Goal: Information Seeking & Learning: Learn about a topic

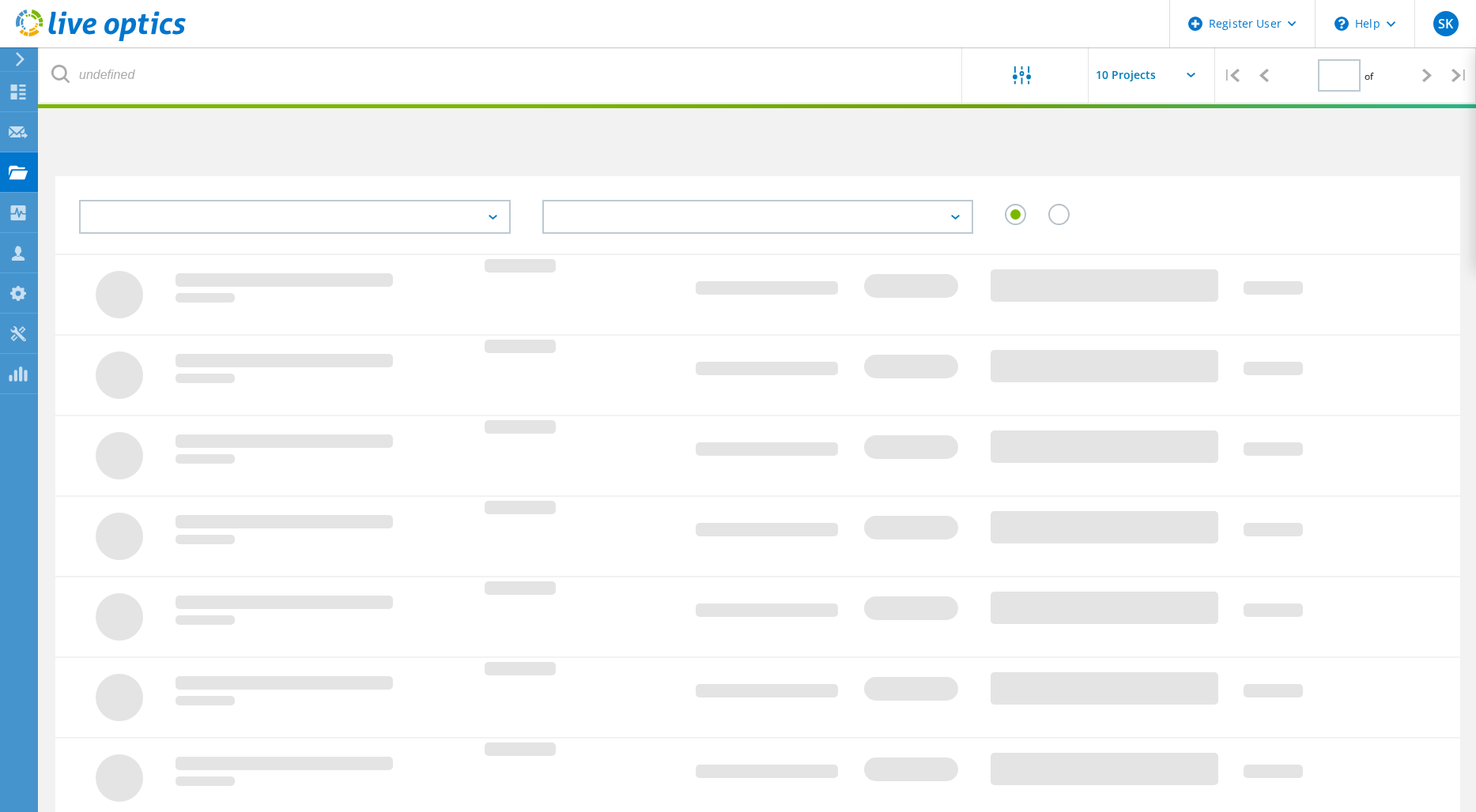
type input "1"
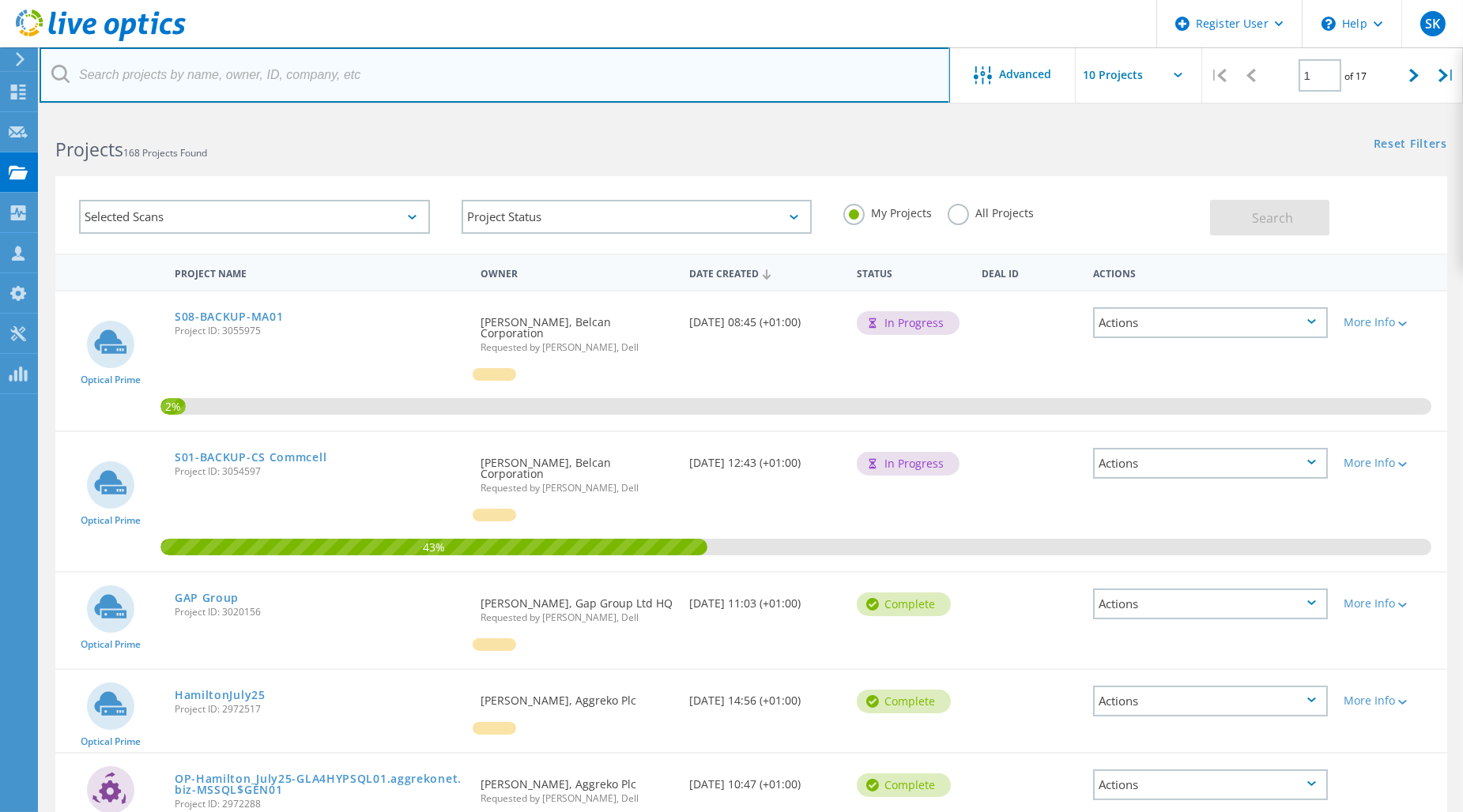
click at [219, 80] on input "text" at bounding box center [494, 75] width 911 height 55
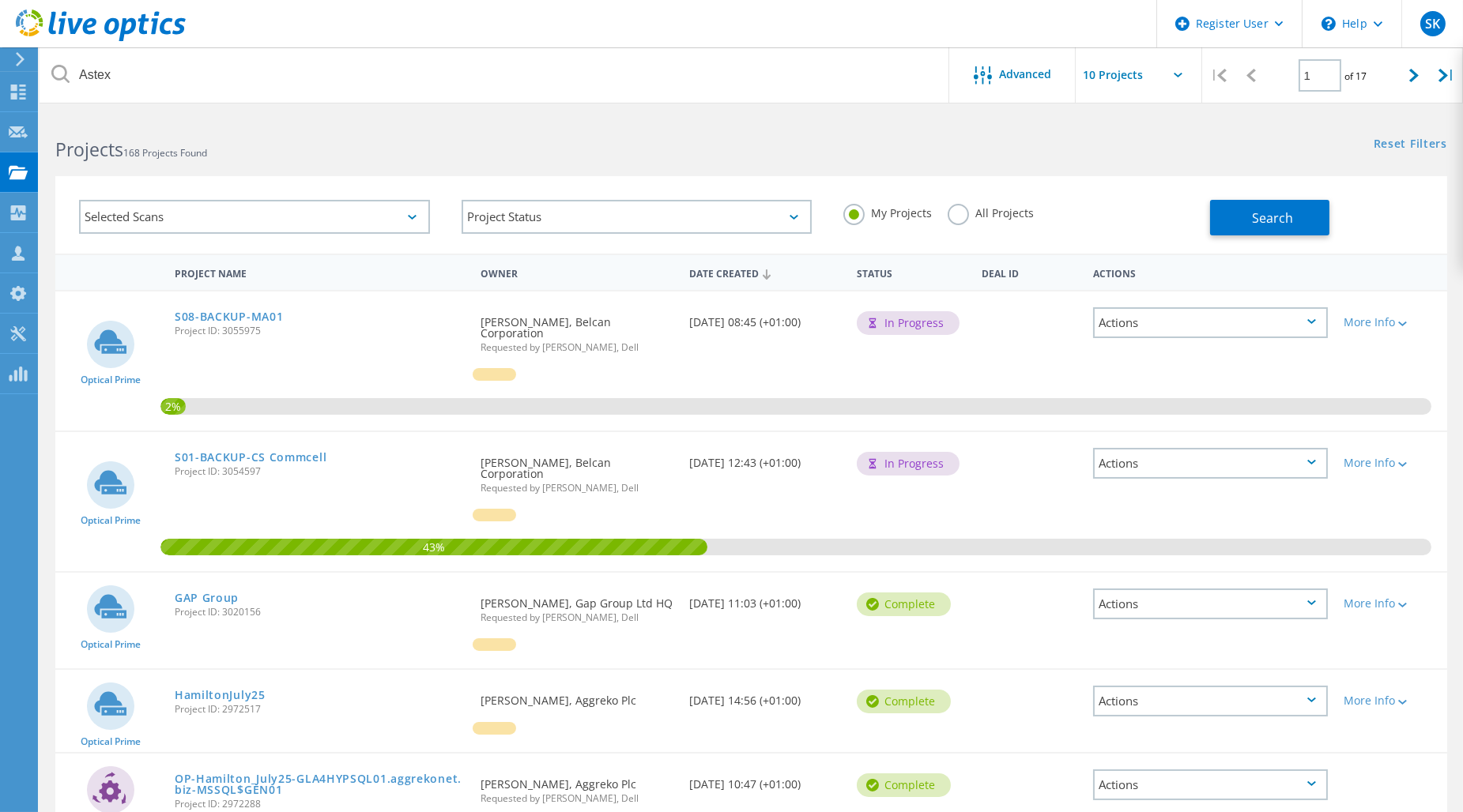
click at [954, 217] on label "All Projects" at bounding box center [990, 212] width 86 height 15
click at [0, 0] on input "All Projects" at bounding box center [0, 0] width 0 height 0
click at [1270, 216] on span "Search" at bounding box center [1272, 218] width 41 height 17
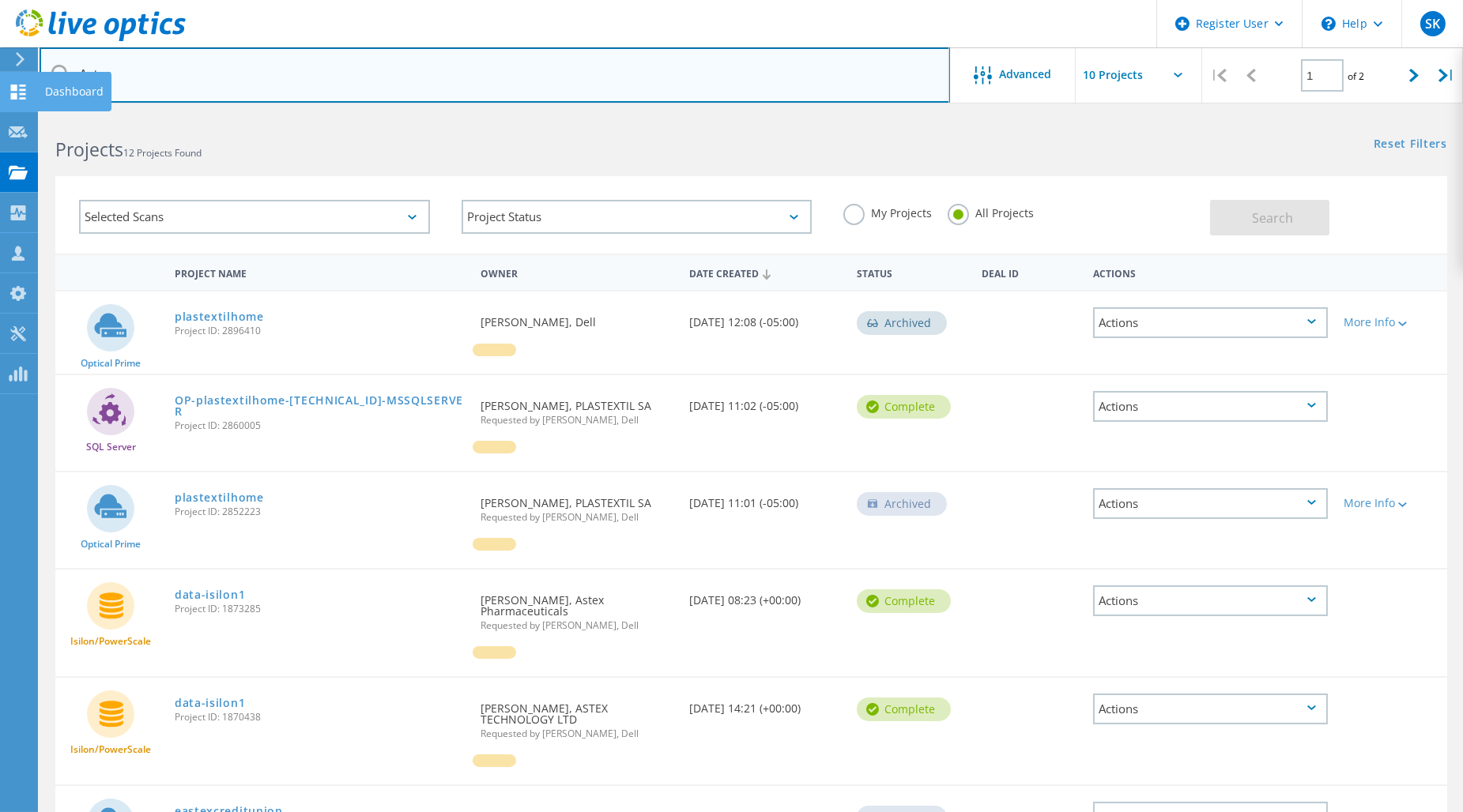
drag, startPoint x: 177, startPoint y: 84, endPoint x: 20, endPoint y: 82, distance: 157.0
click at [17, 115] on div "Register User \n Help Explore Helpful Articles Contact Support SK Dell User [PE…" at bounding box center [732, 739] width 1463 height 1248
drag, startPoint x: 199, startPoint y: 84, endPoint x: 188, endPoint y: 67, distance: 20.2
click at [199, 82] on input "Astex" at bounding box center [494, 75] width 911 height 55
drag, startPoint x: 192, startPoint y: 69, endPoint x: -17, endPoint y: 73, distance: 209.0
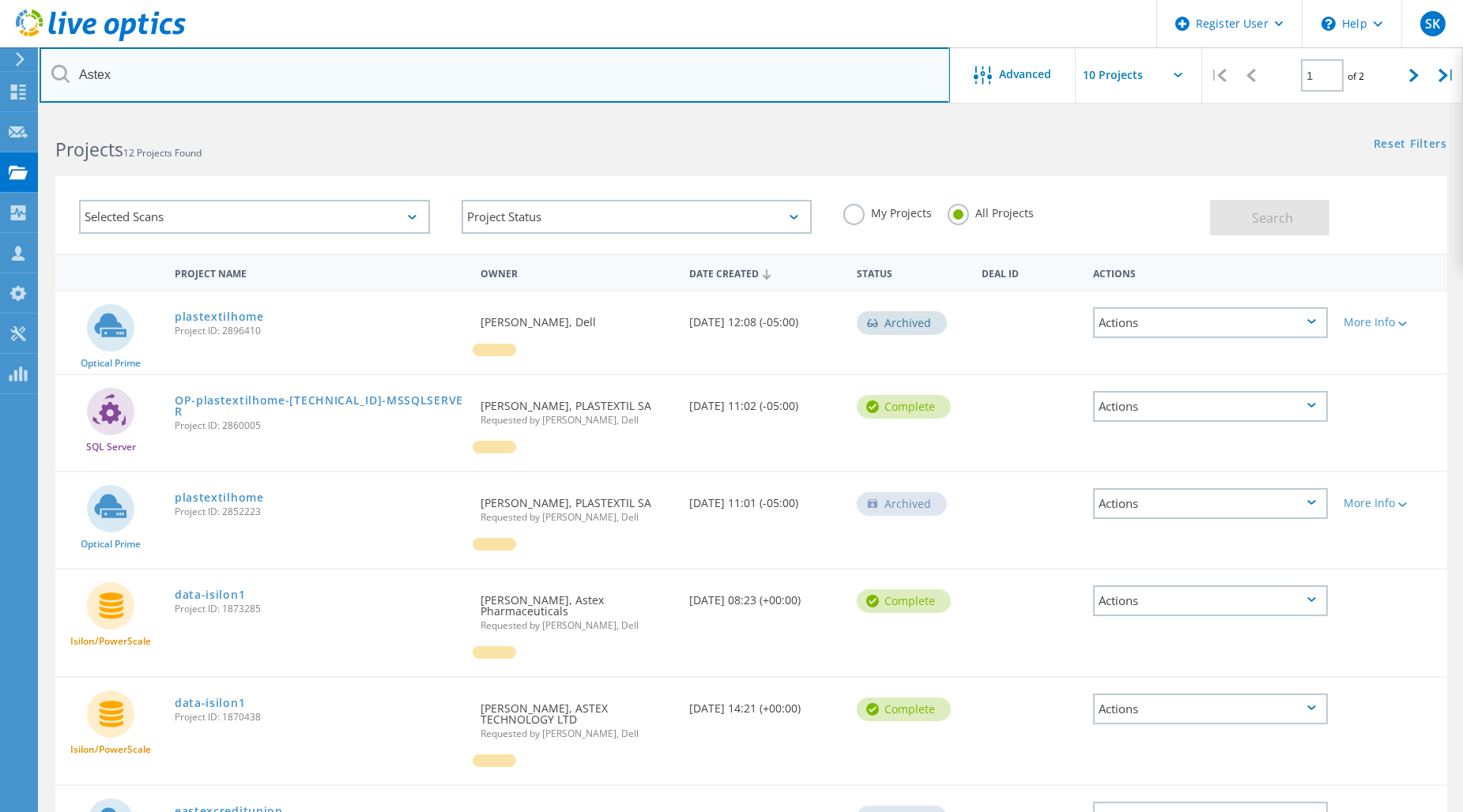
click at [0, 73] on html "Register User \n Help Explore Helpful Articles Contact Support SK Dell User [PE…" at bounding box center [732, 681] width 1463 height 1362
paste input "[PERSON_NAME][EMAIL_ADDRESS][PERSON_NAME][DOMAIN_NAME]"
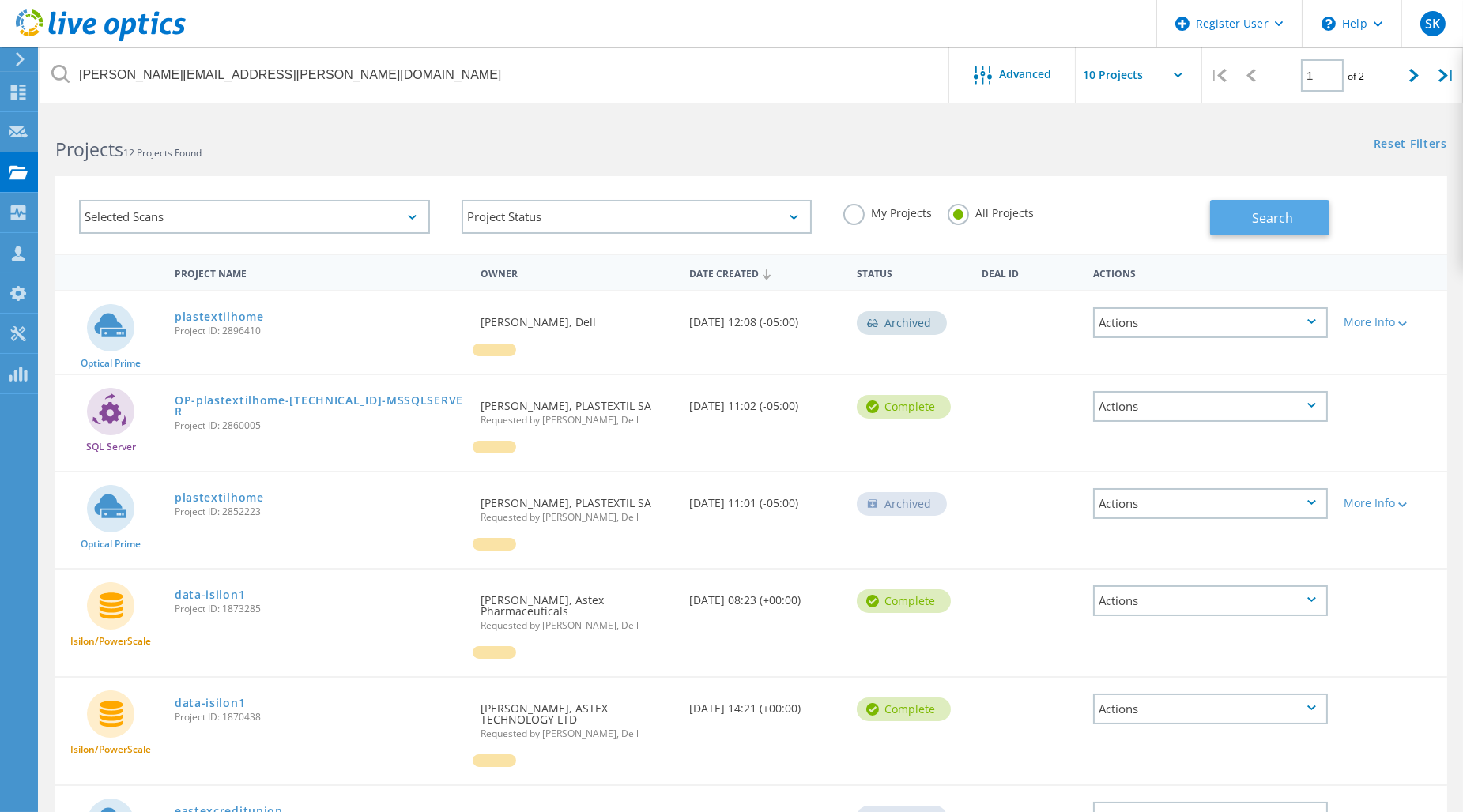
click at [1244, 219] on button "Search" at bounding box center [1270, 218] width 119 height 36
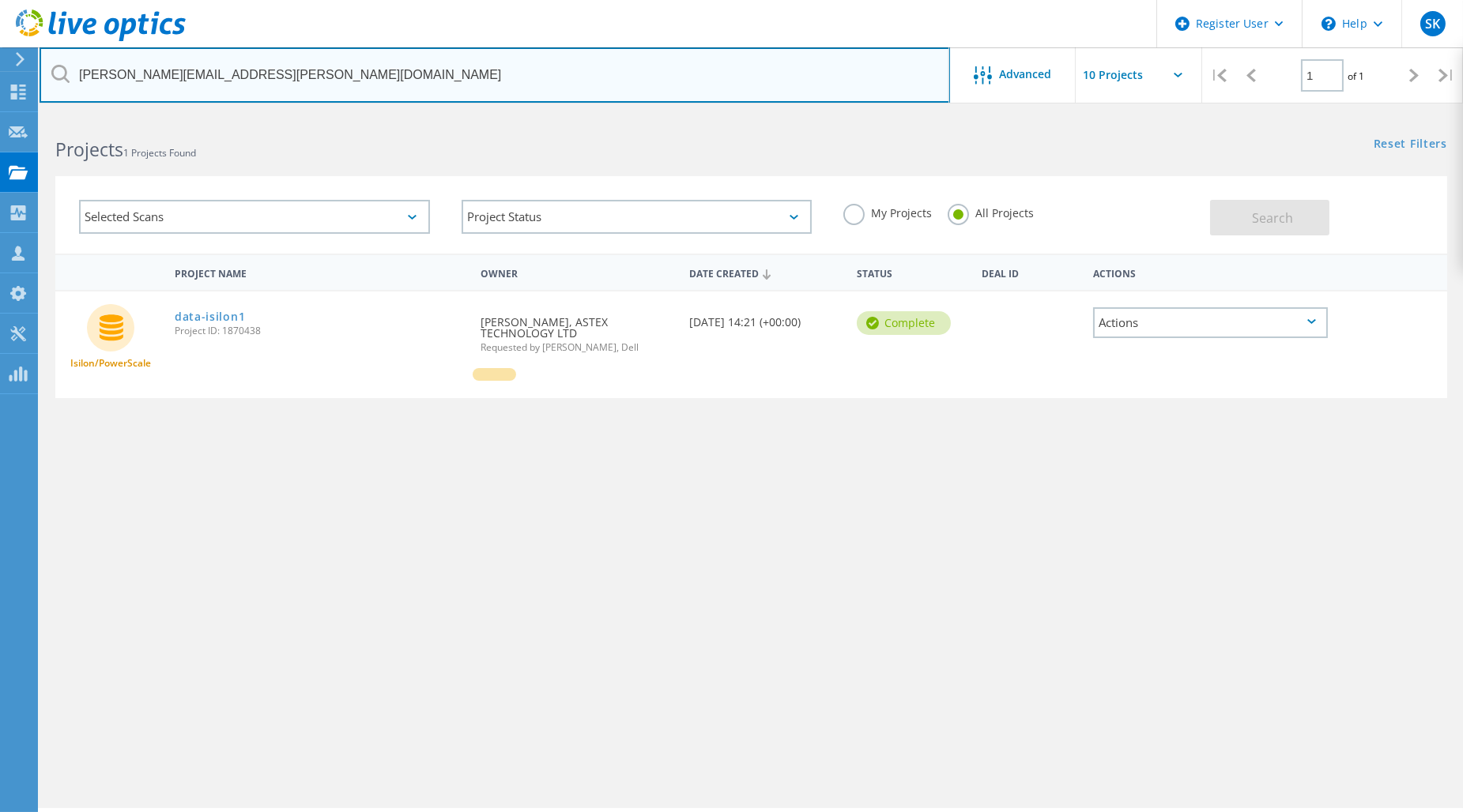
click at [247, 82] on input "[PERSON_NAME][EMAIL_ADDRESS][PERSON_NAME][DOMAIN_NAME]" at bounding box center [494, 75] width 911 height 55
drag, startPoint x: 276, startPoint y: 79, endPoint x: 73, endPoint y: 74, distance: 203.1
click at [73, 74] on input "[PERSON_NAME][EMAIL_ADDRESS][PERSON_NAME][DOMAIN_NAME]" at bounding box center [494, 75] width 911 height 55
paste input "[PERSON_NAME].[PERSON_NAME]"
type input "[PERSON_NAME][EMAIL_ADDRESS][PERSON_NAME][DOMAIN_NAME]"
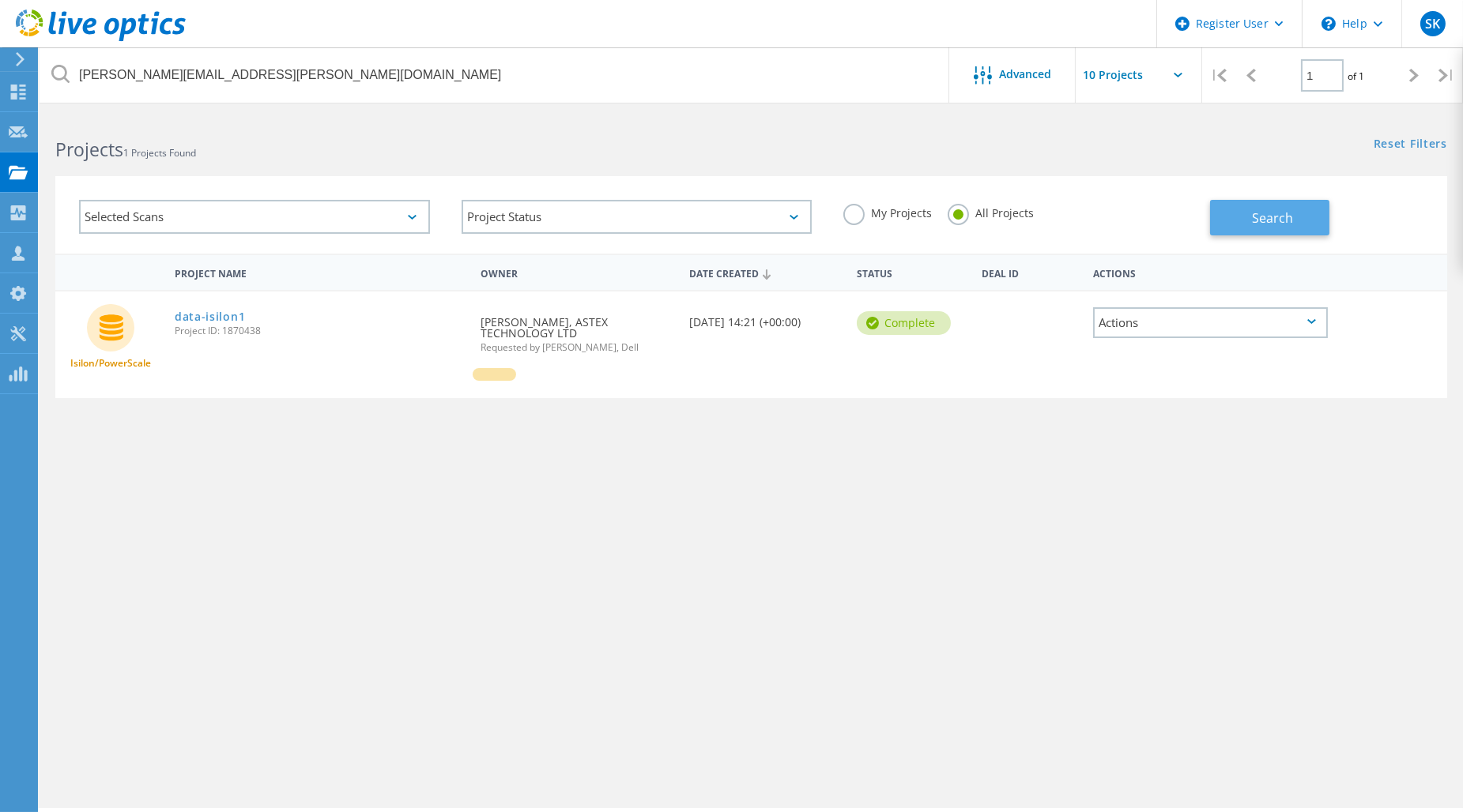
click at [1268, 215] on span "Search" at bounding box center [1272, 218] width 41 height 17
click at [14, 90] on icon at bounding box center [18, 92] width 19 height 15
click at [17, 91] on icon at bounding box center [18, 92] width 19 height 15
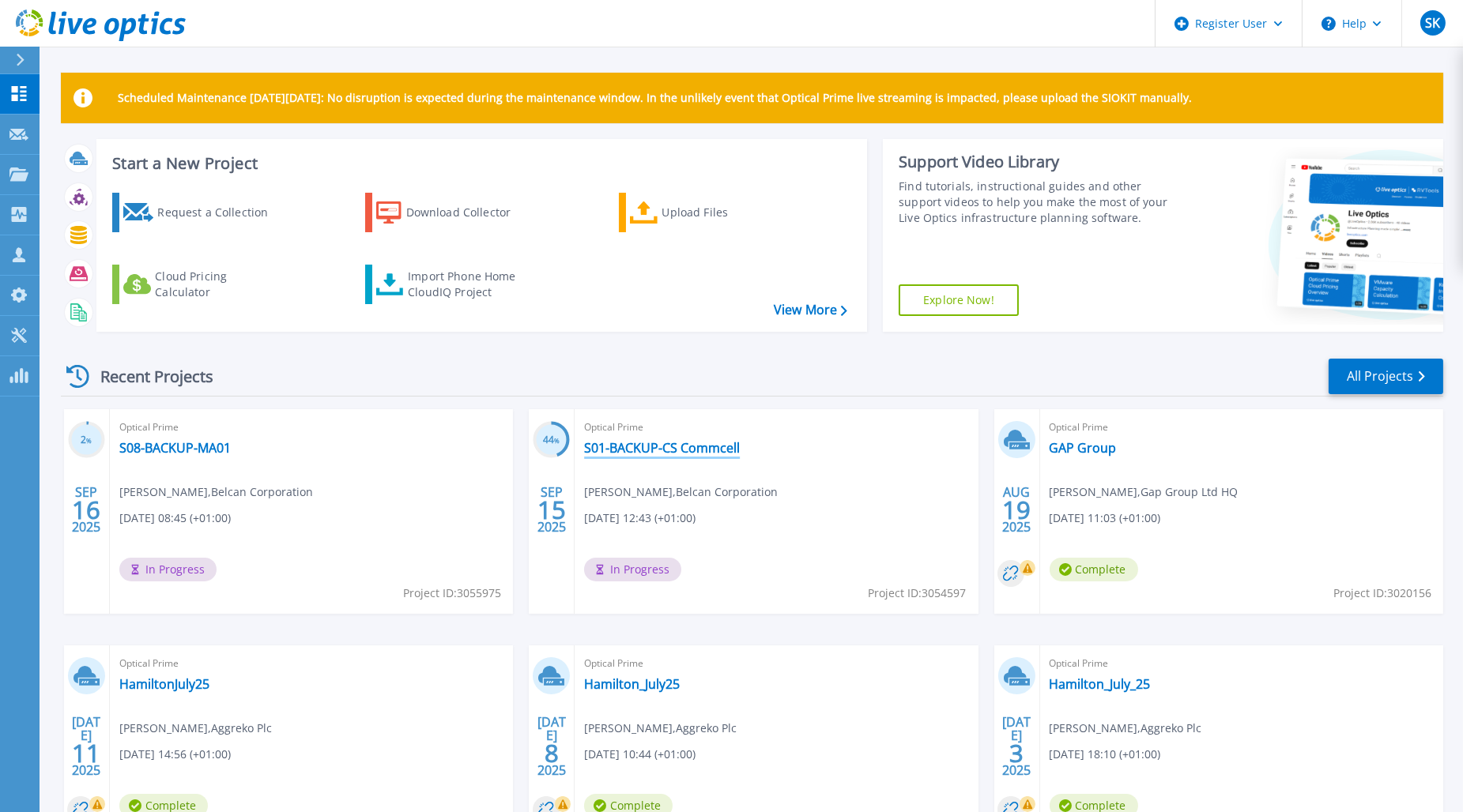
click at [686, 454] on link "S01-BACKUP-CS Commcell" at bounding box center [662, 448] width 156 height 16
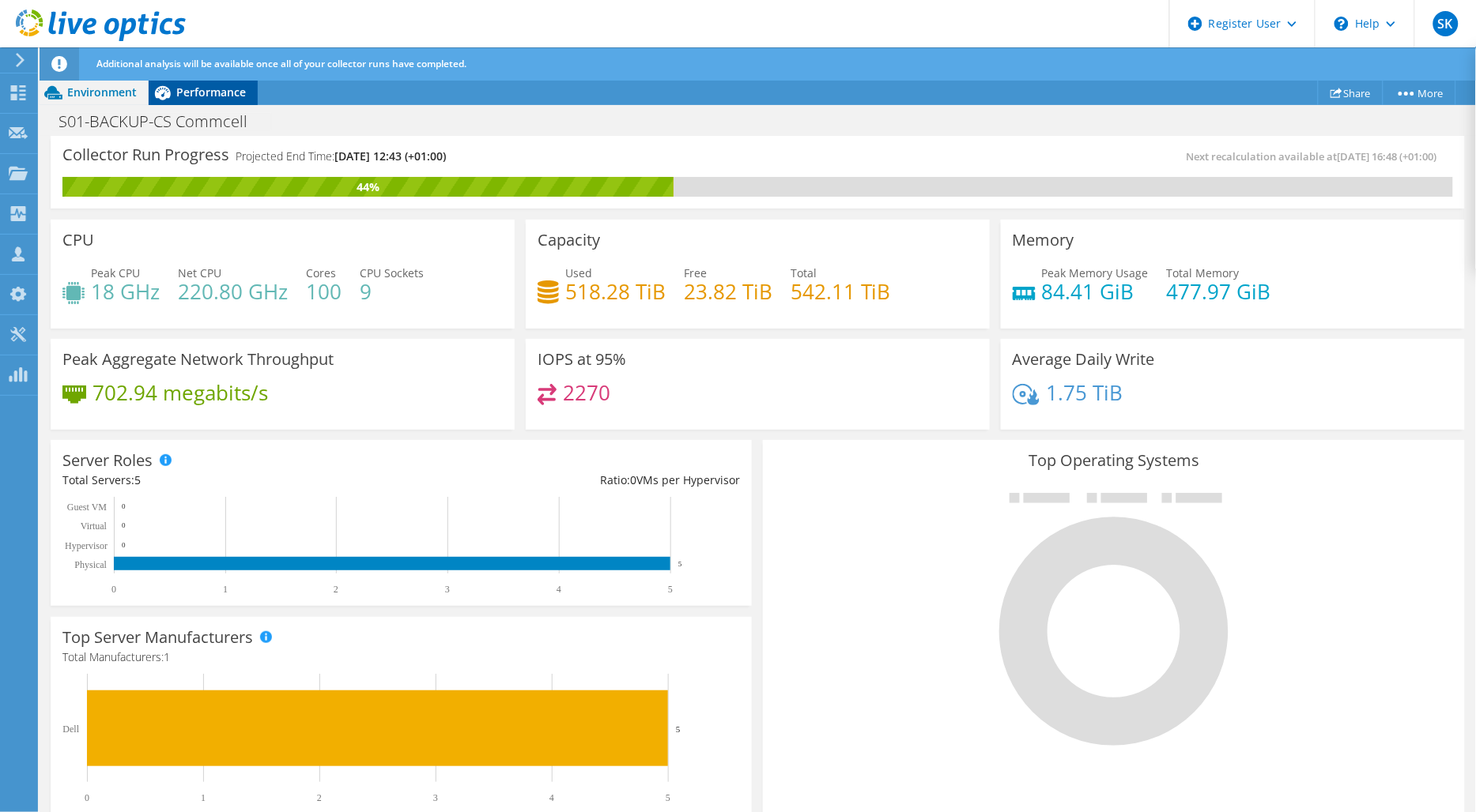
click at [210, 105] on div "Performance" at bounding box center [203, 93] width 109 height 26
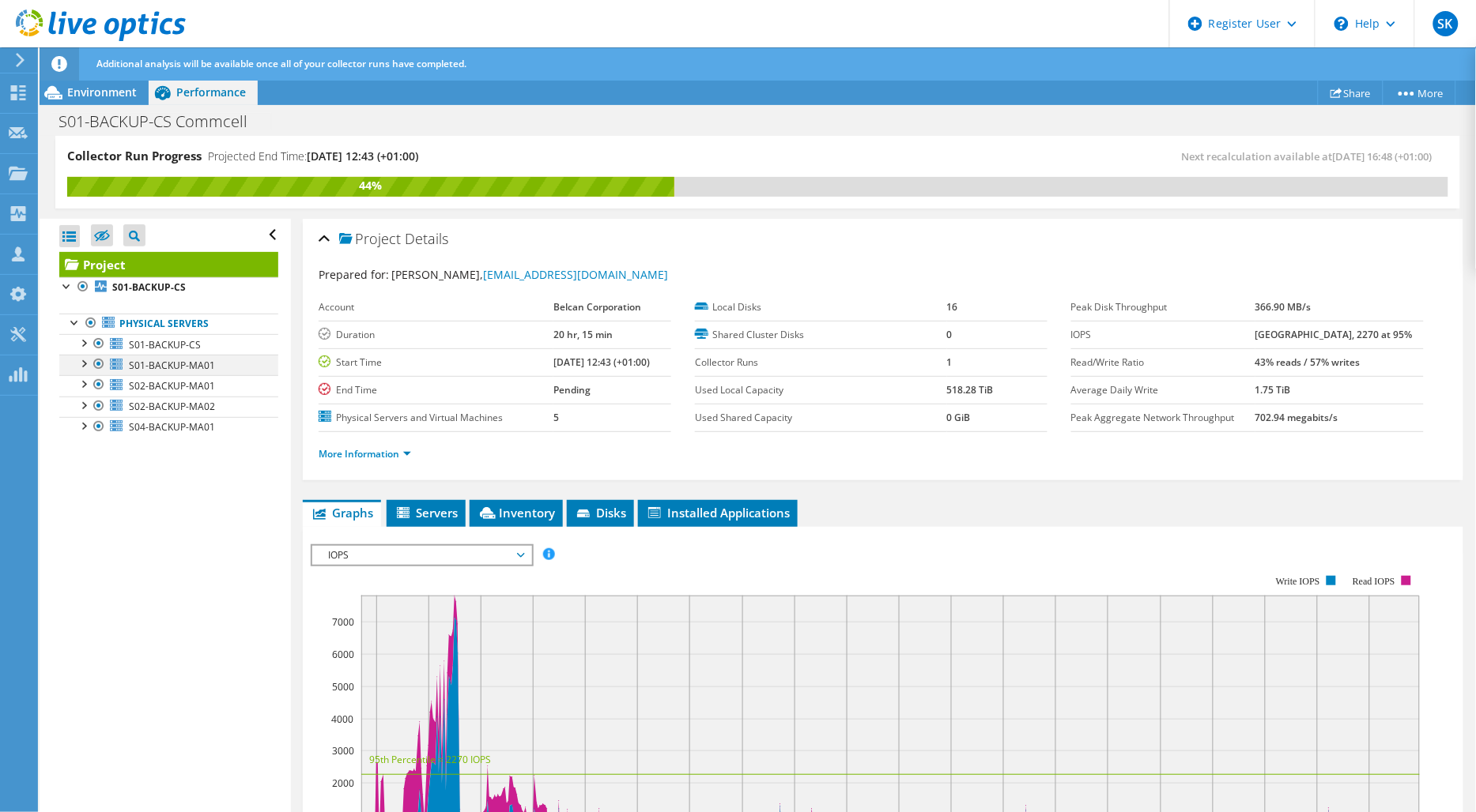
click at [88, 364] on div at bounding box center [83, 362] width 16 height 16
click at [203, 367] on span "S01-BACKUP-MA01" at bounding box center [172, 366] width 86 height 14
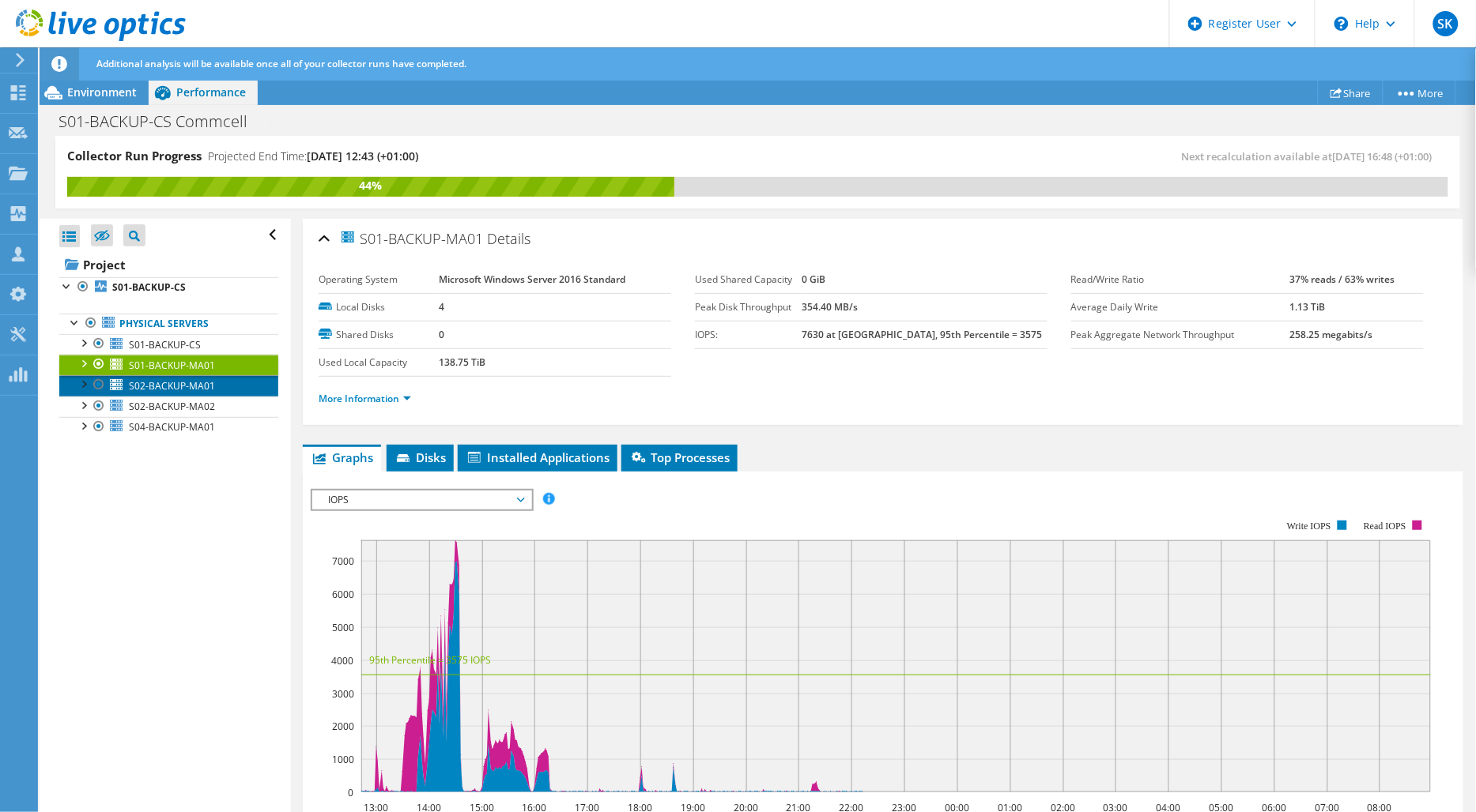
click at [192, 387] on span "S02-BACKUP-MA01" at bounding box center [172, 386] width 86 height 14
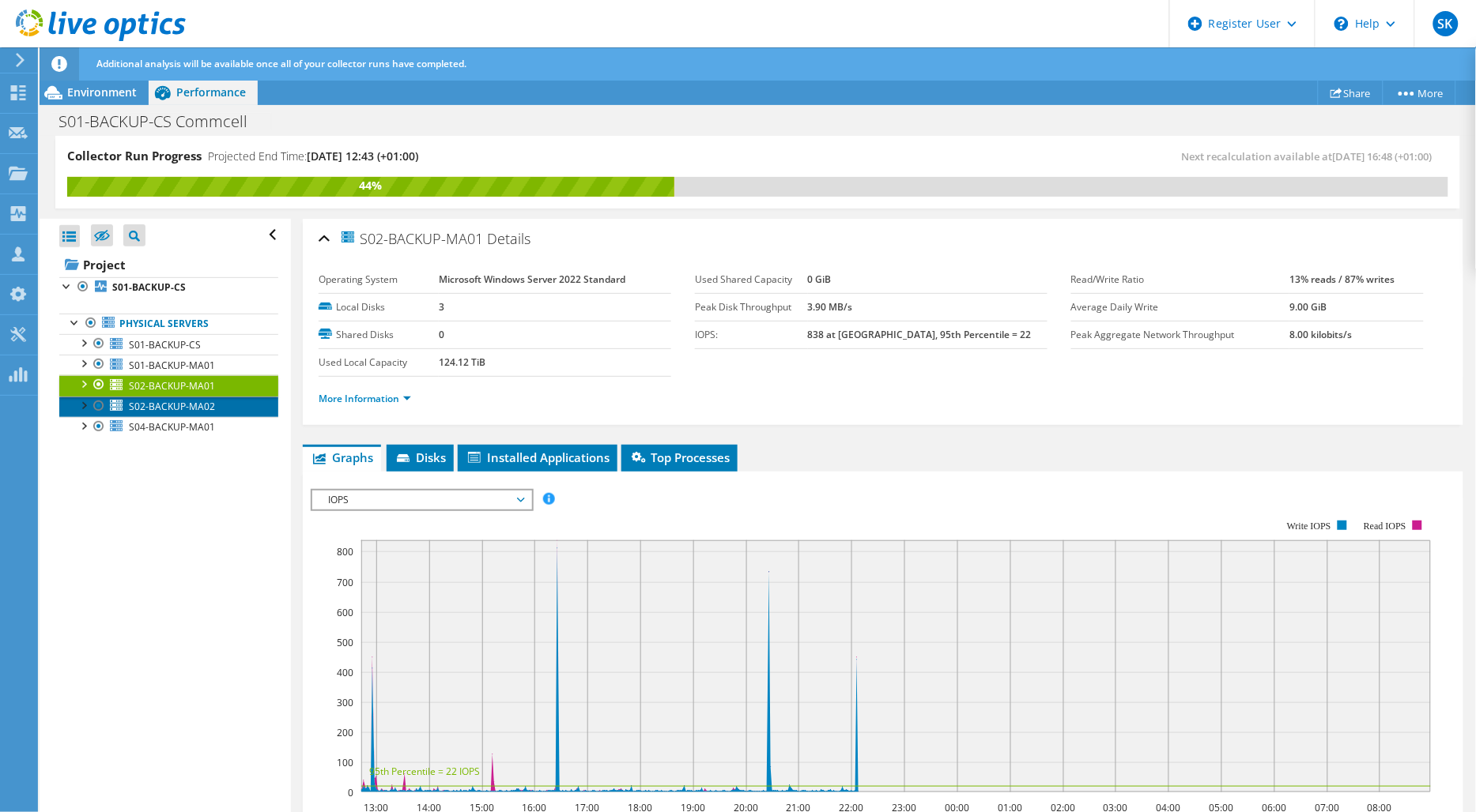
click at [166, 412] on span "S02-BACKUP-MA02" at bounding box center [172, 406] width 86 height 14
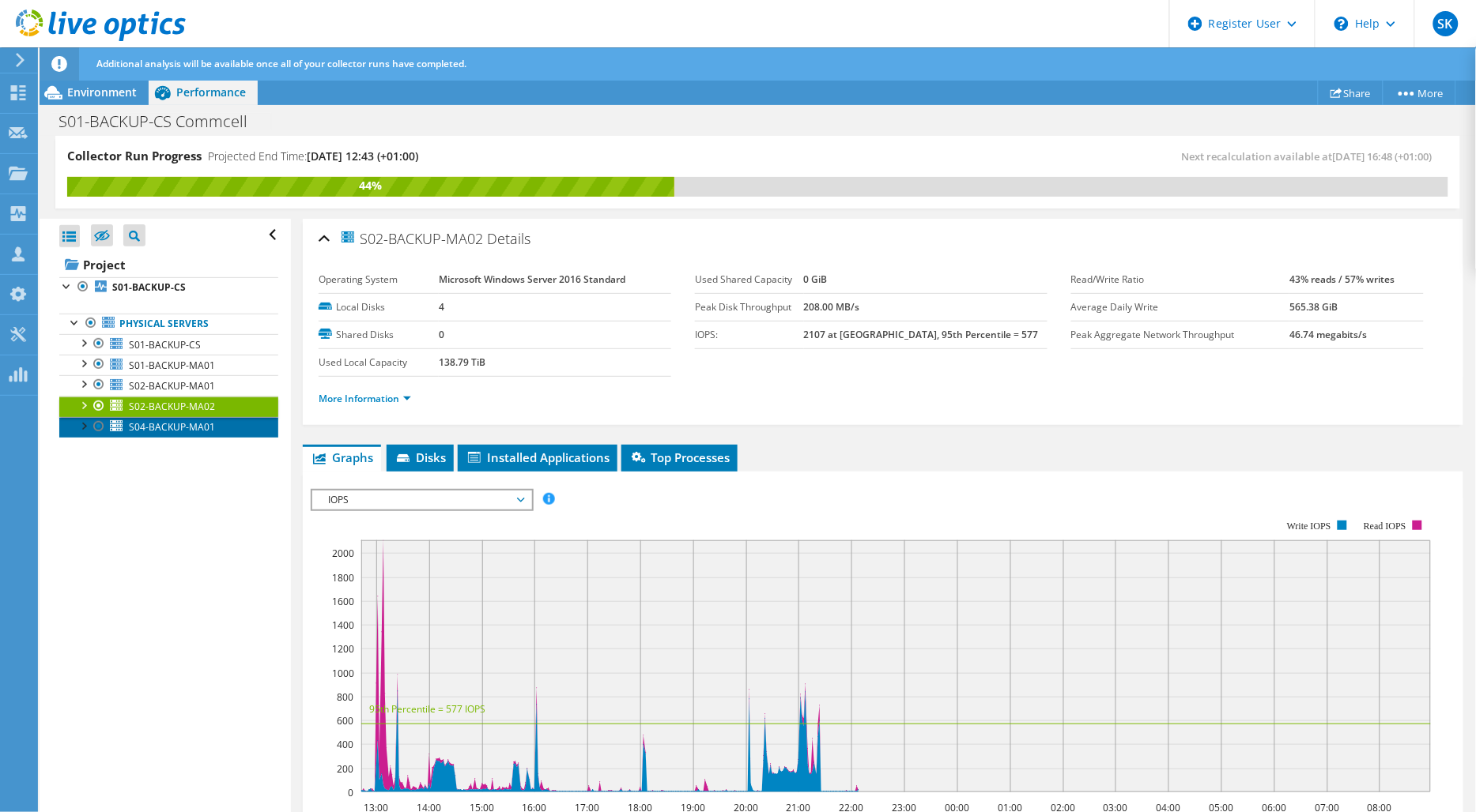
click at [197, 420] on link "S04-BACKUP-MA01" at bounding box center [168, 428] width 219 height 20
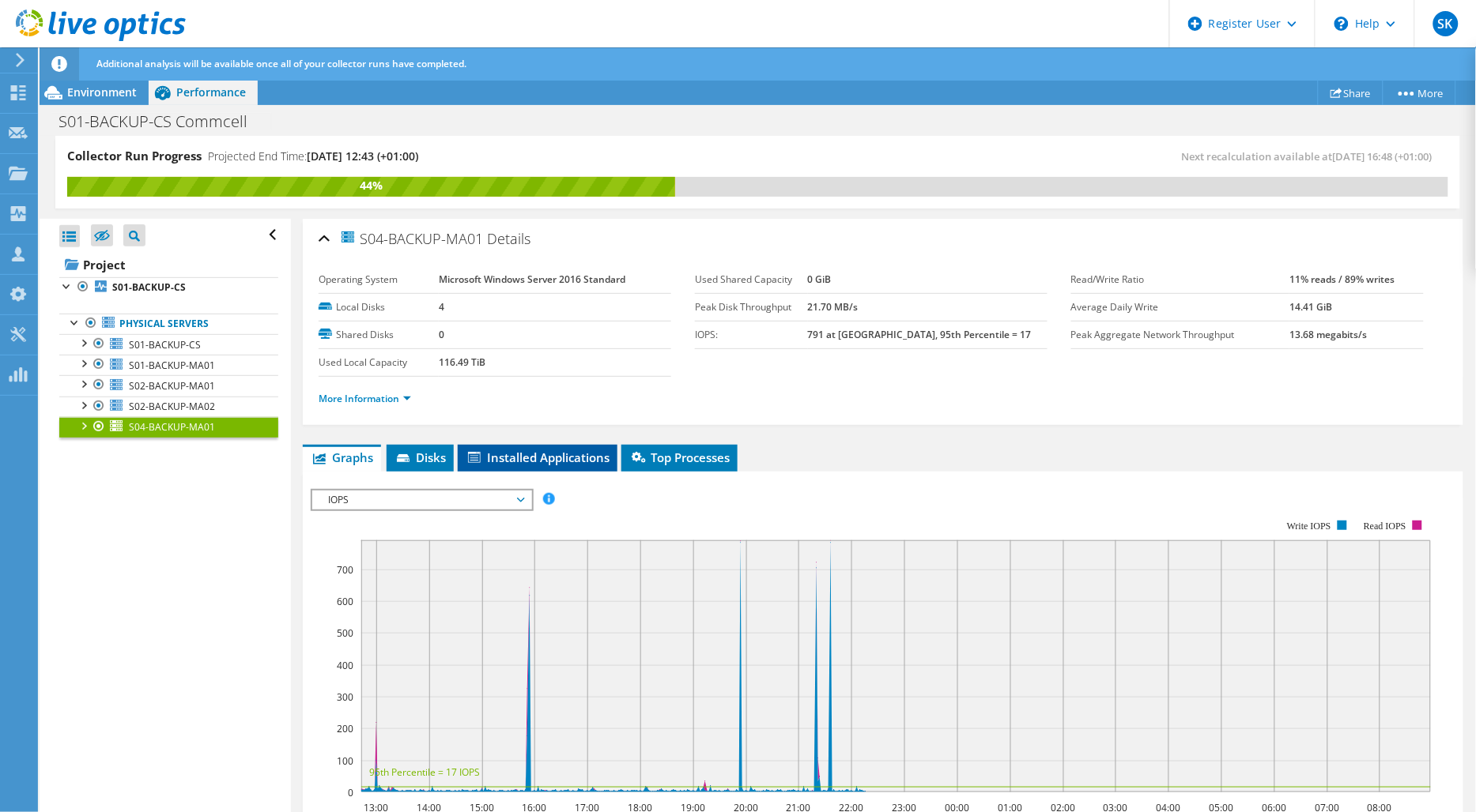
click at [536, 454] on span "Installed Applications" at bounding box center [537, 457] width 144 height 16
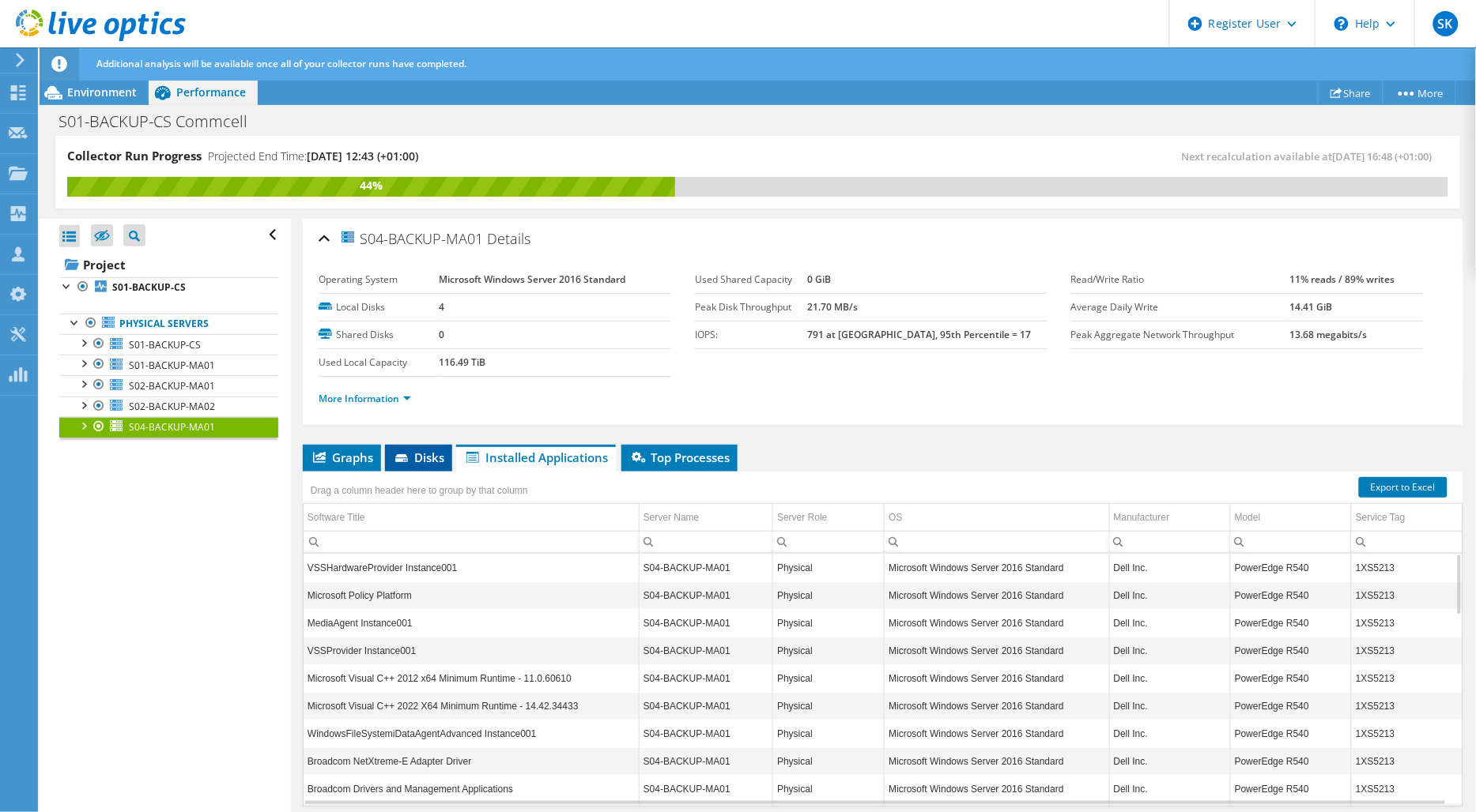
click at [445, 456] on li "Disks" at bounding box center [419, 458] width 67 height 27
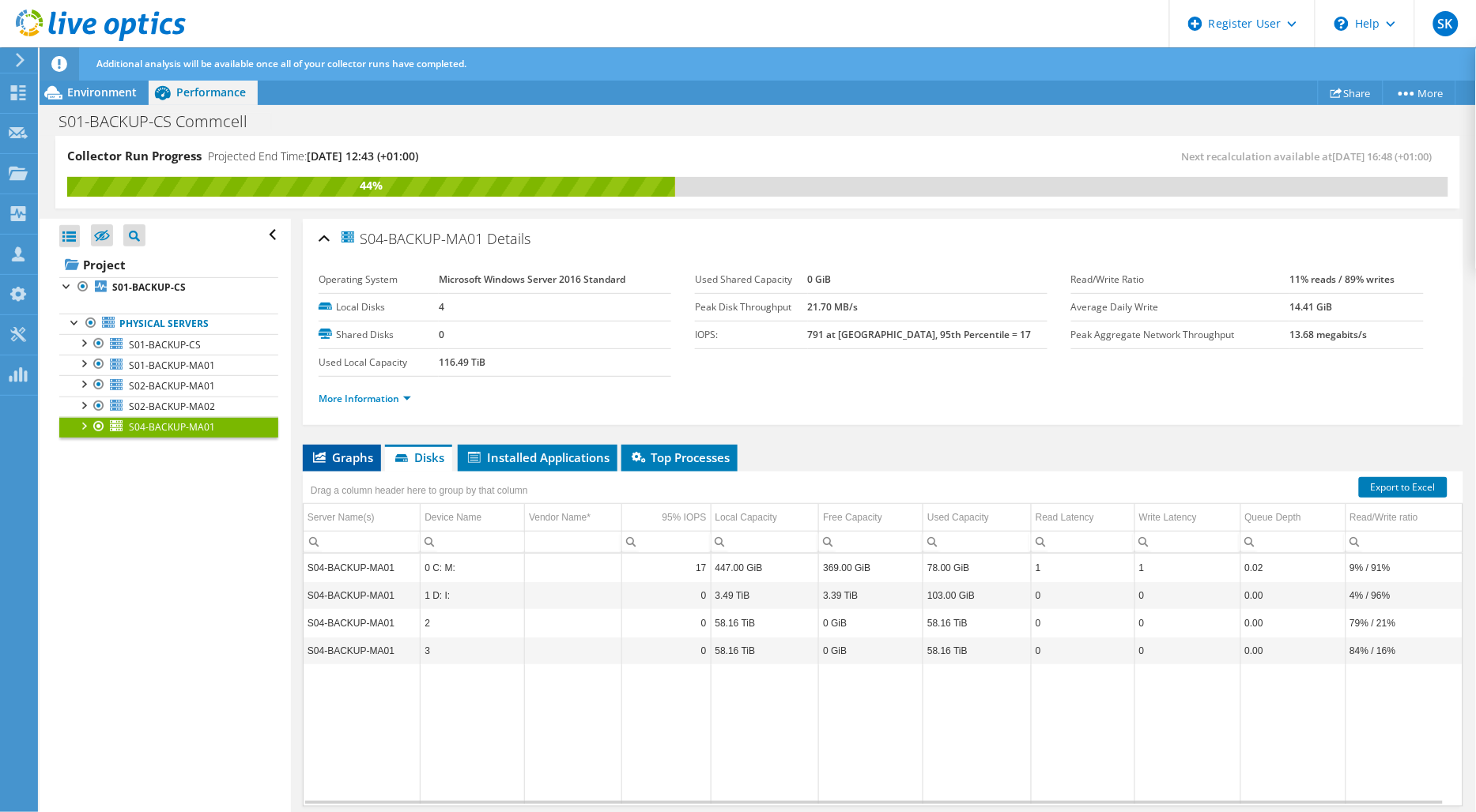
click at [364, 463] on span "Graphs" at bounding box center [341, 457] width 62 height 16
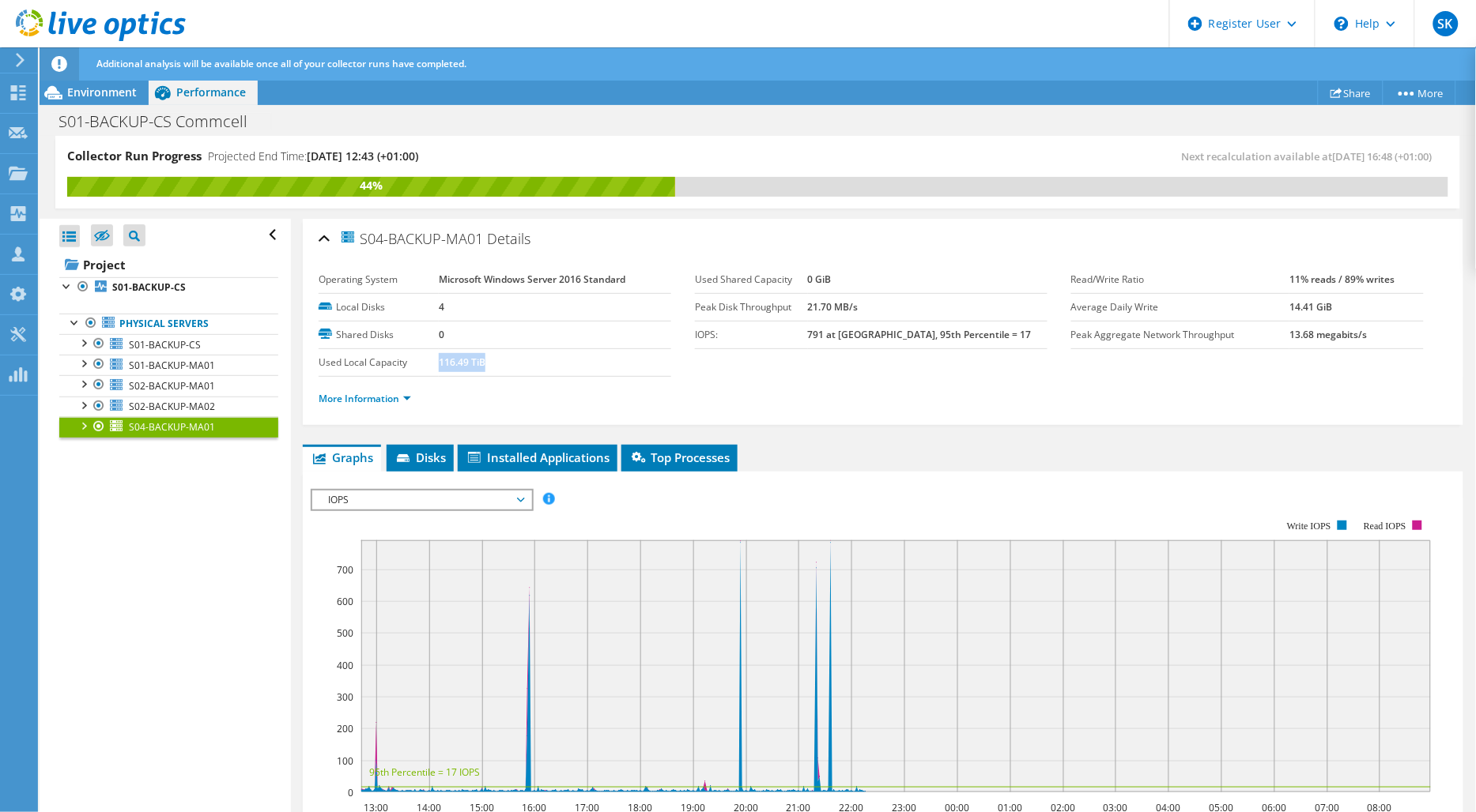
drag, startPoint x: 436, startPoint y: 361, endPoint x: 483, endPoint y: 361, distance: 47.0
click at [483, 361] on td "116.49 TiB" at bounding box center [555, 362] width 232 height 28
click at [151, 407] on span "S02-BACKUP-MA02" at bounding box center [172, 406] width 86 height 14
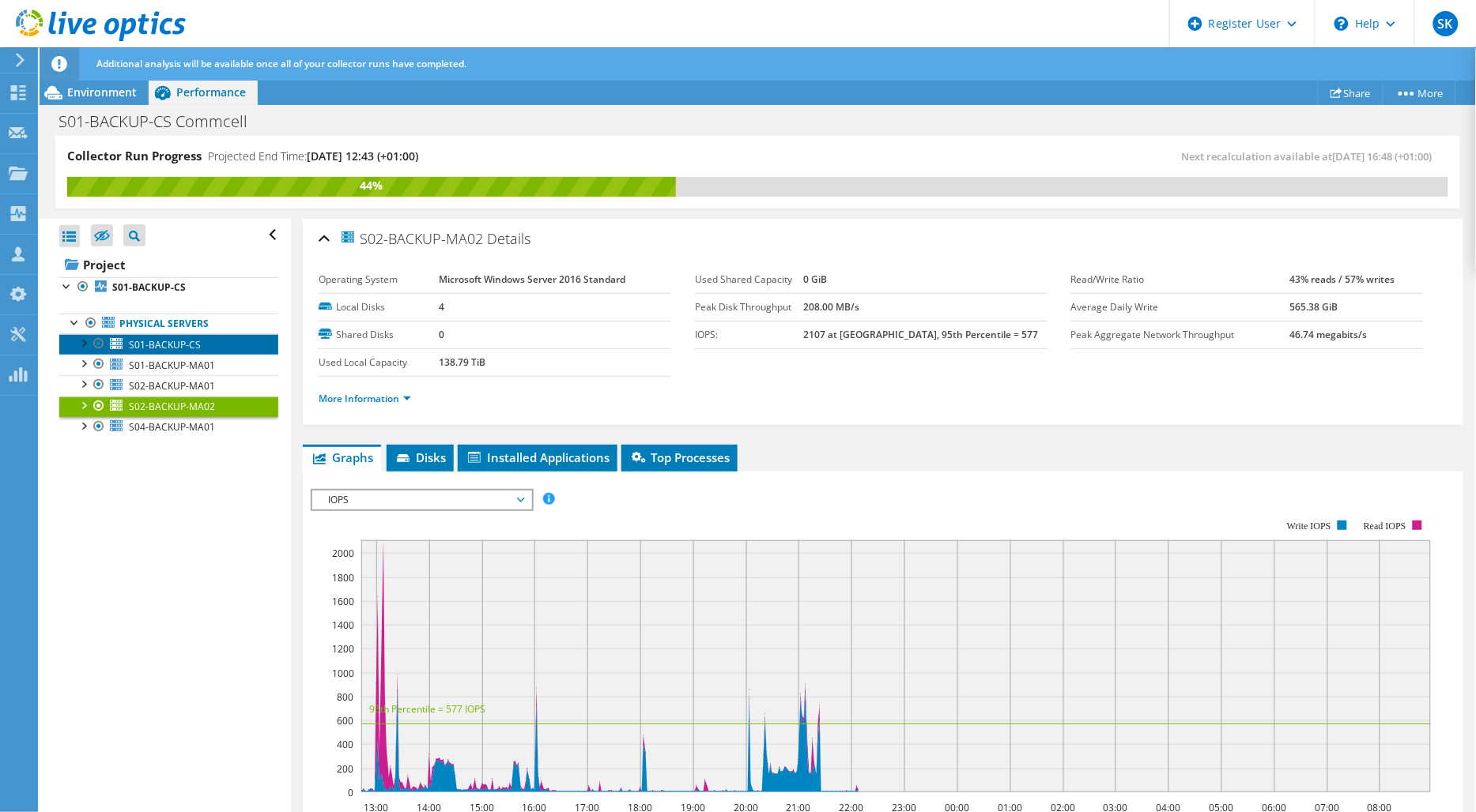
click at [166, 345] on span "S01-BACKUP-CS" at bounding box center [165, 345] width 72 height 14
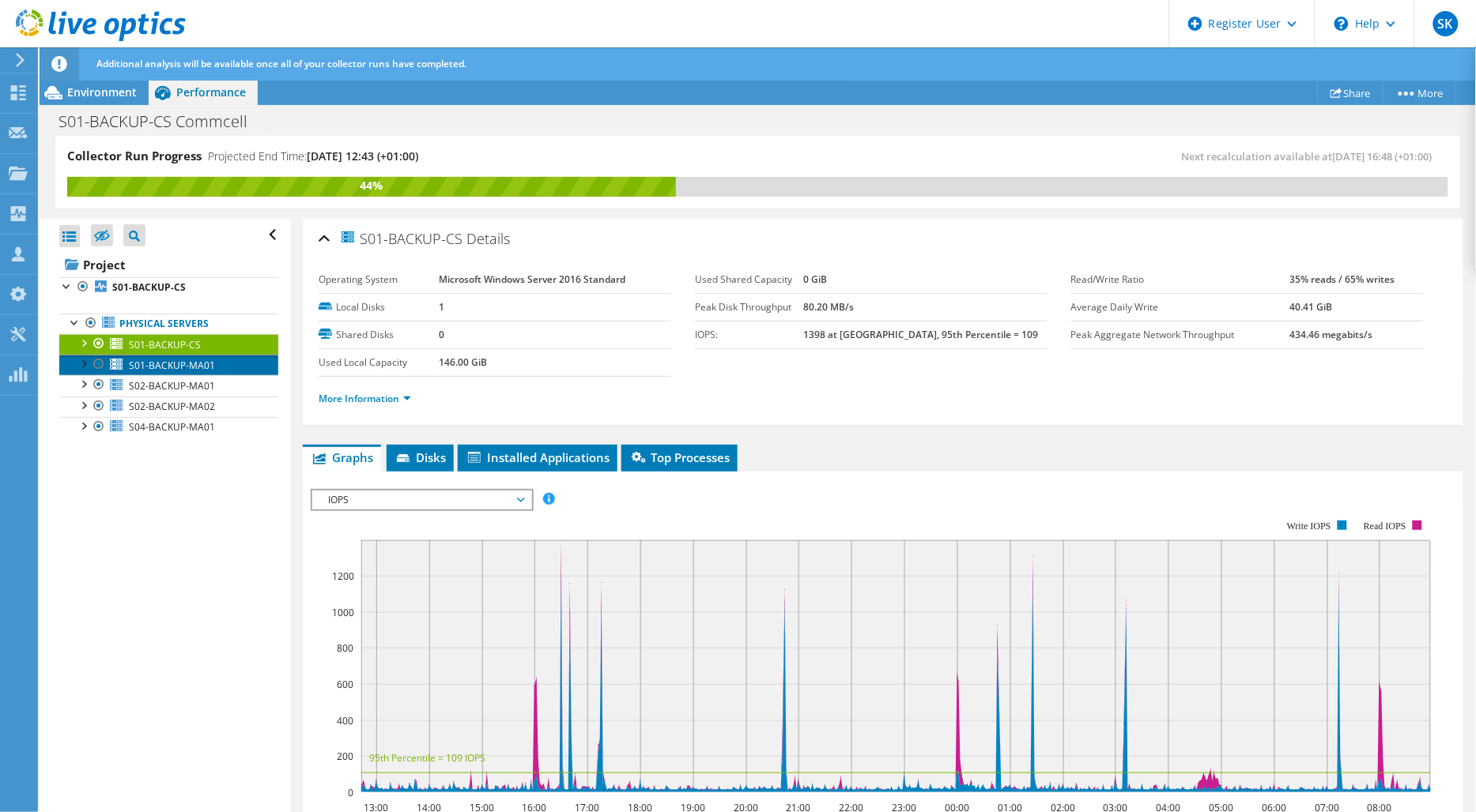
click at [157, 355] on link "S01-BACKUP-MA01" at bounding box center [168, 365] width 219 height 20
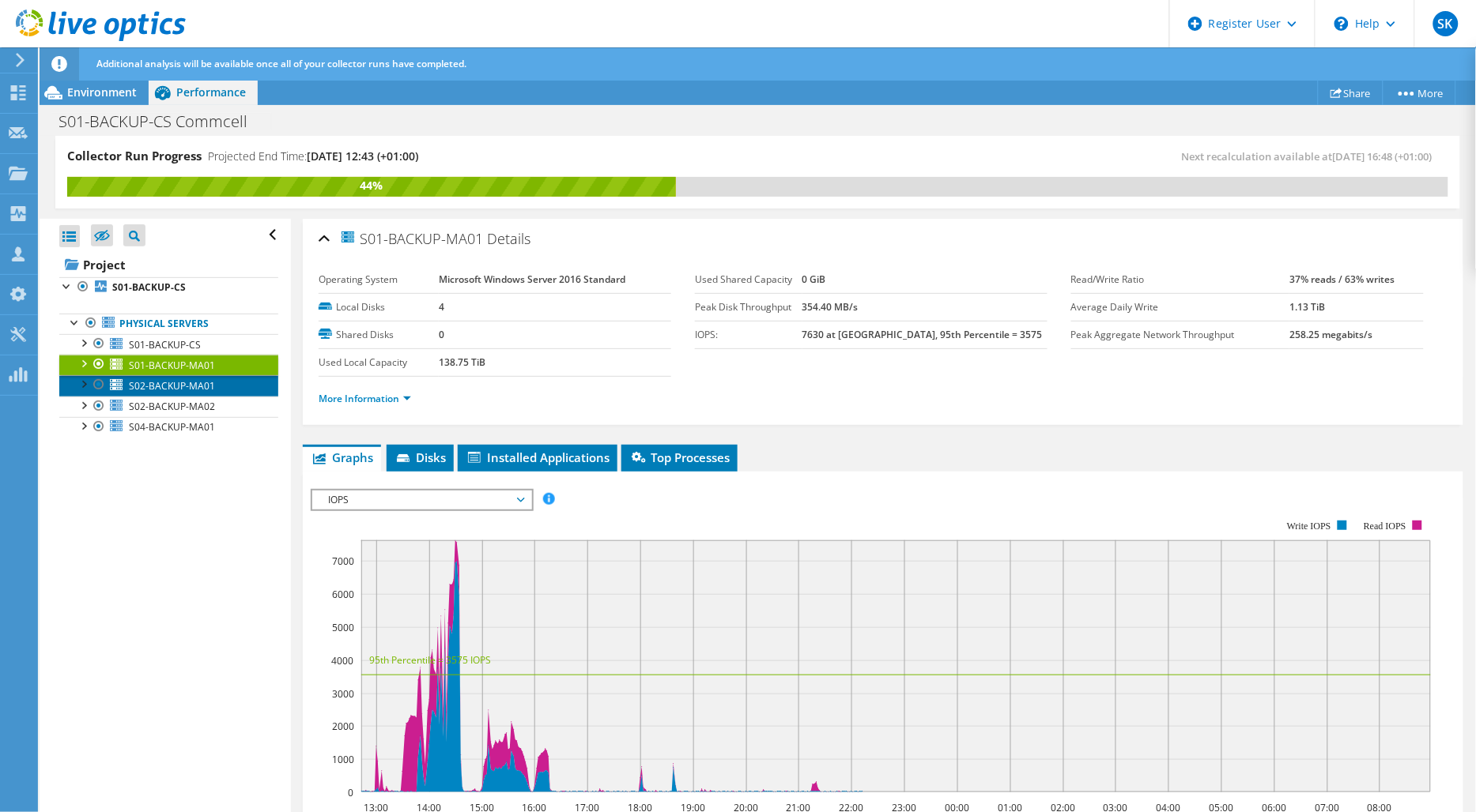
click at [188, 389] on span "S02-BACKUP-MA01" at bounding box center [172, 386] width 86 height 14
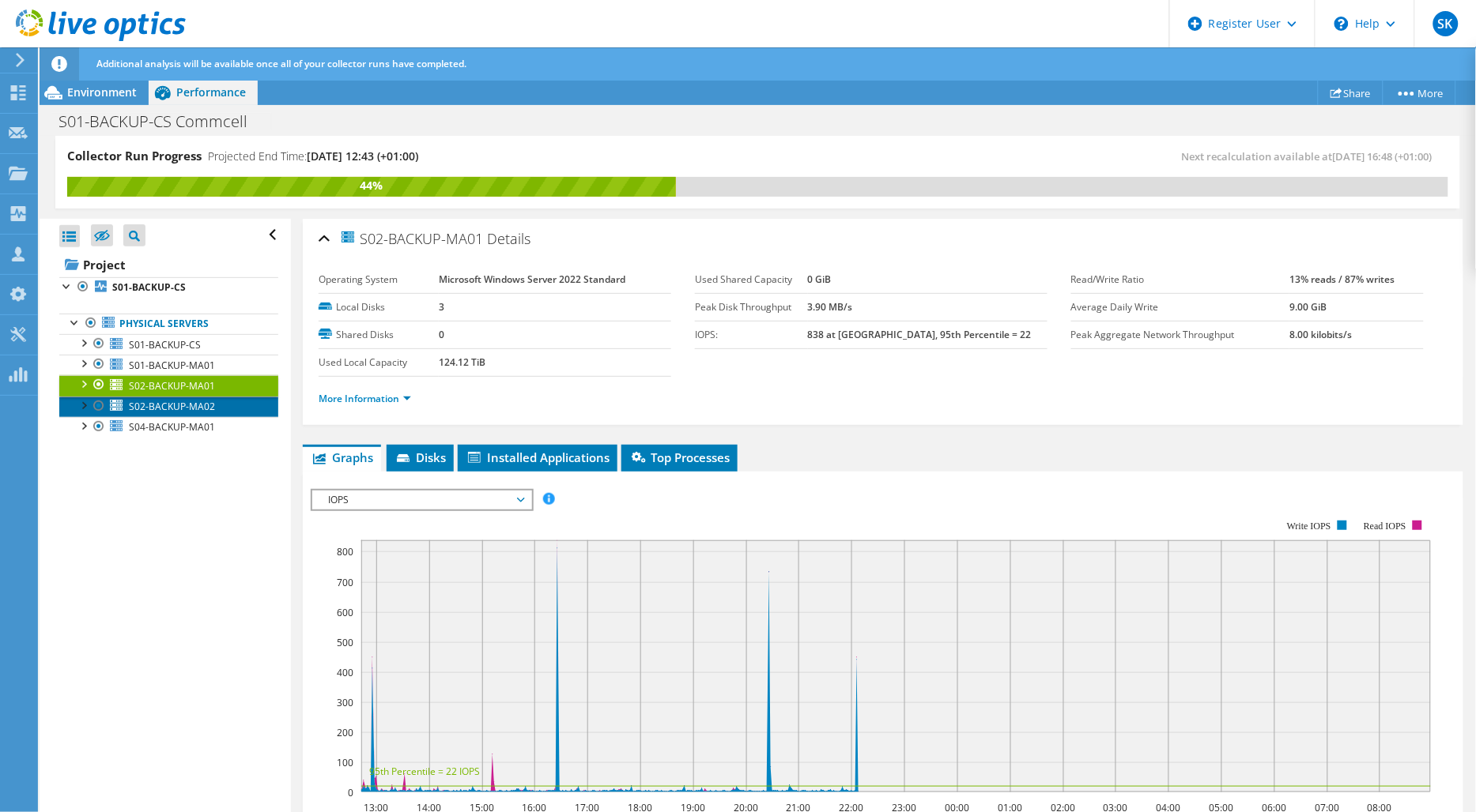
click at [199, 407] on span "S02-BACKUP-MA02" at bounding box center [172, 406] width 86 height 14
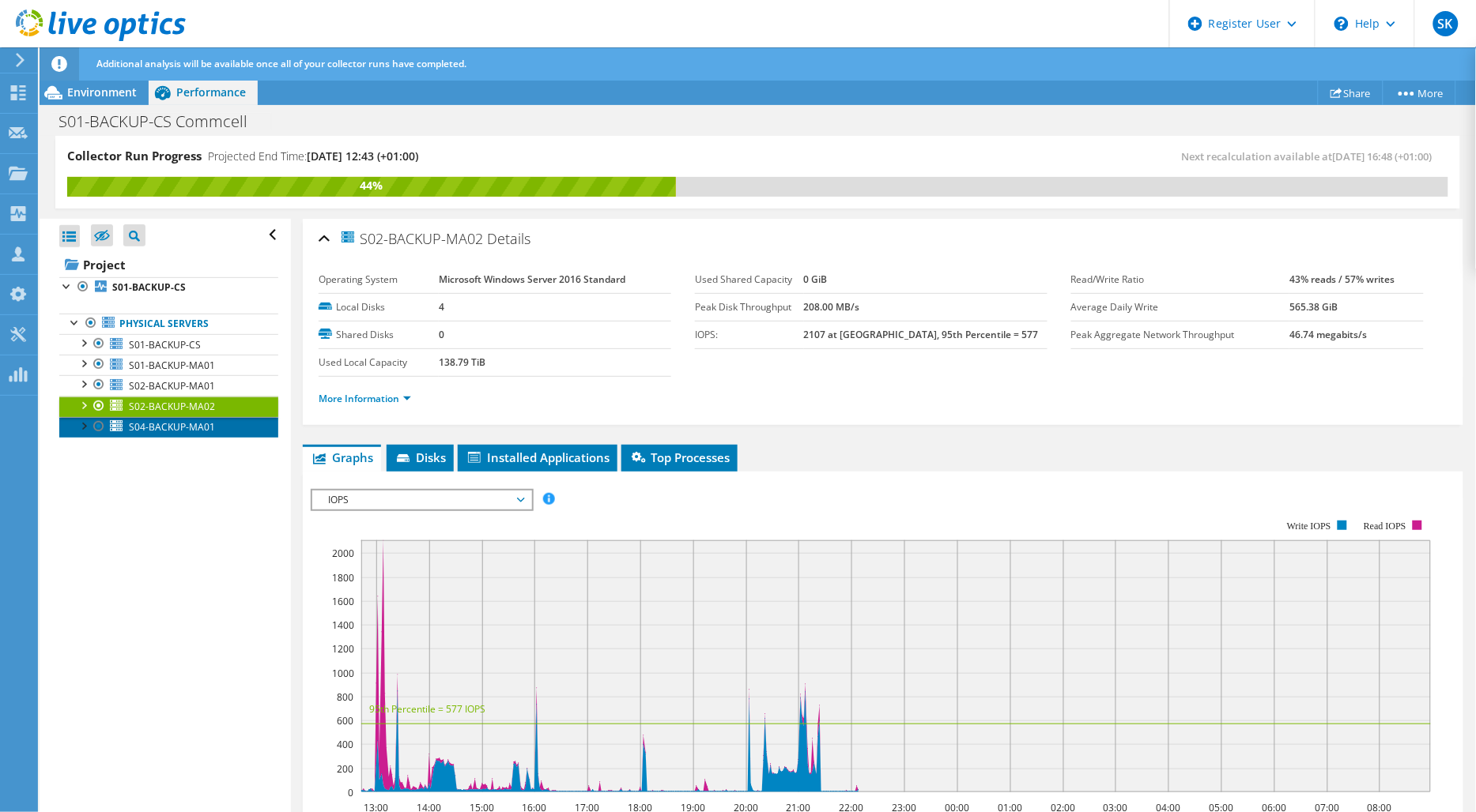
click at [203, 427] on span "S04-BACKUP-MA01" at bounding box center [172, 427] width 86 height 14
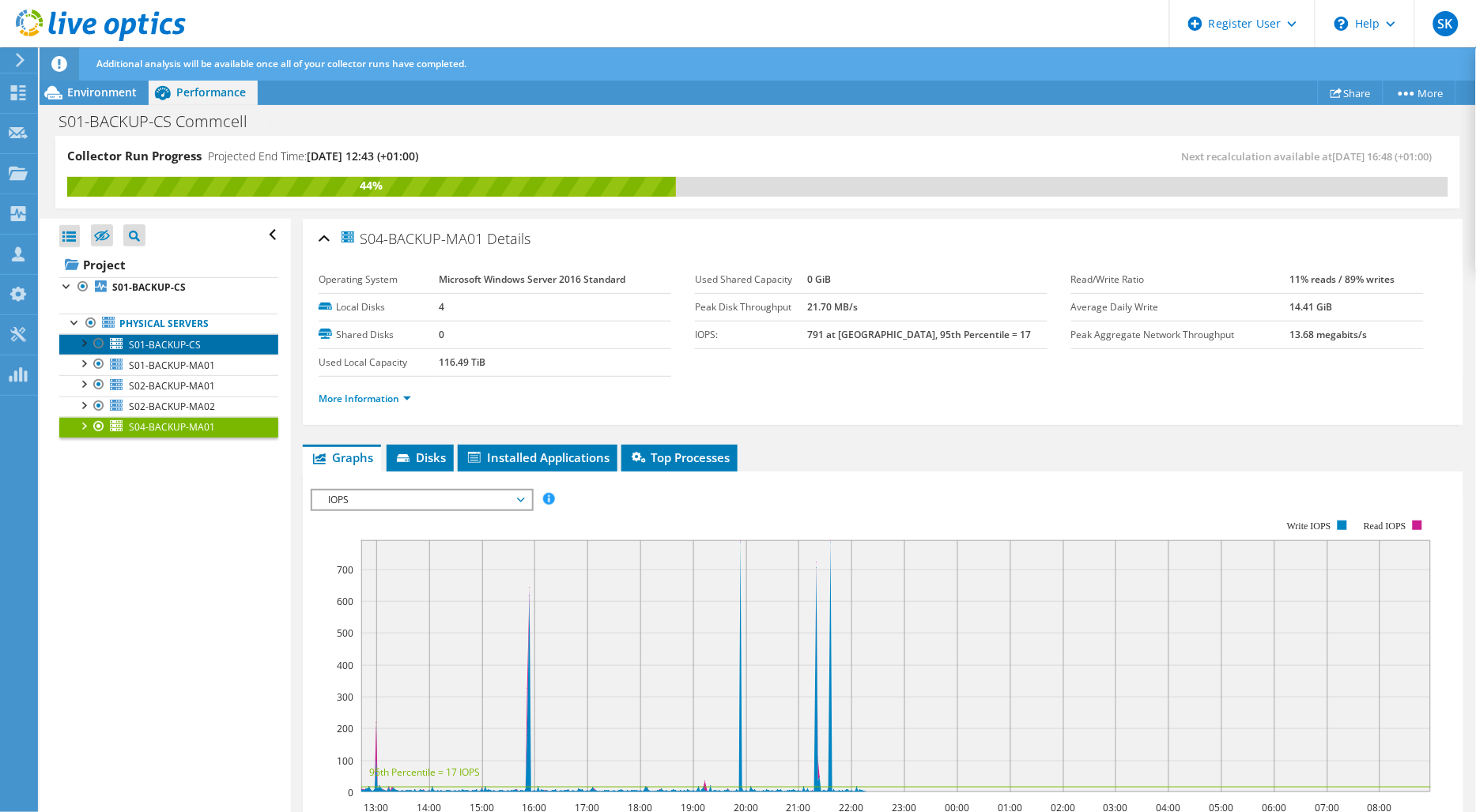
click at [185, 344] on span "S01-BACKUP-CS" at bounding box center [165, 345] width 72 height 14
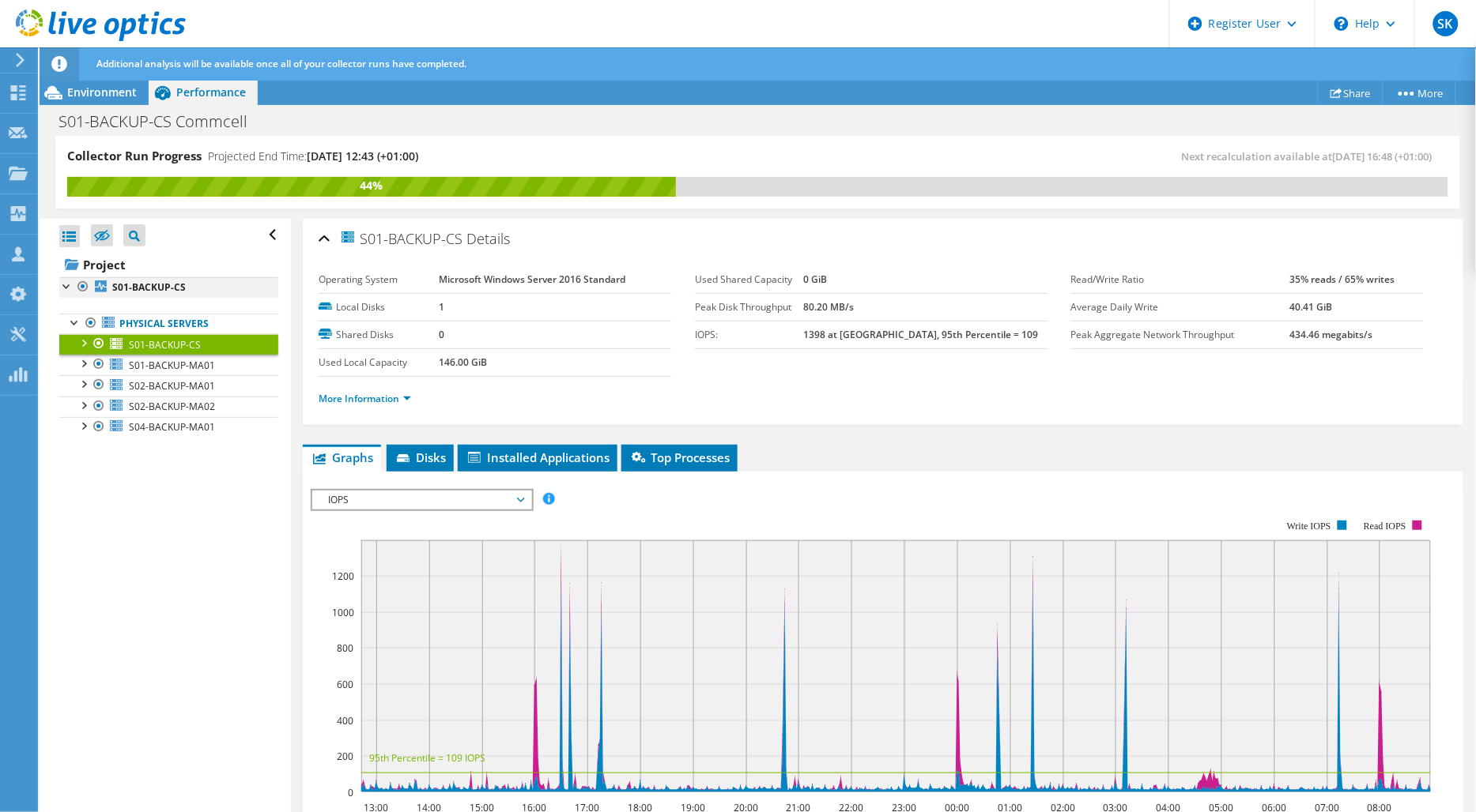
click at [61, 282] on div at bounding box center [67, 285] width 16 height 16
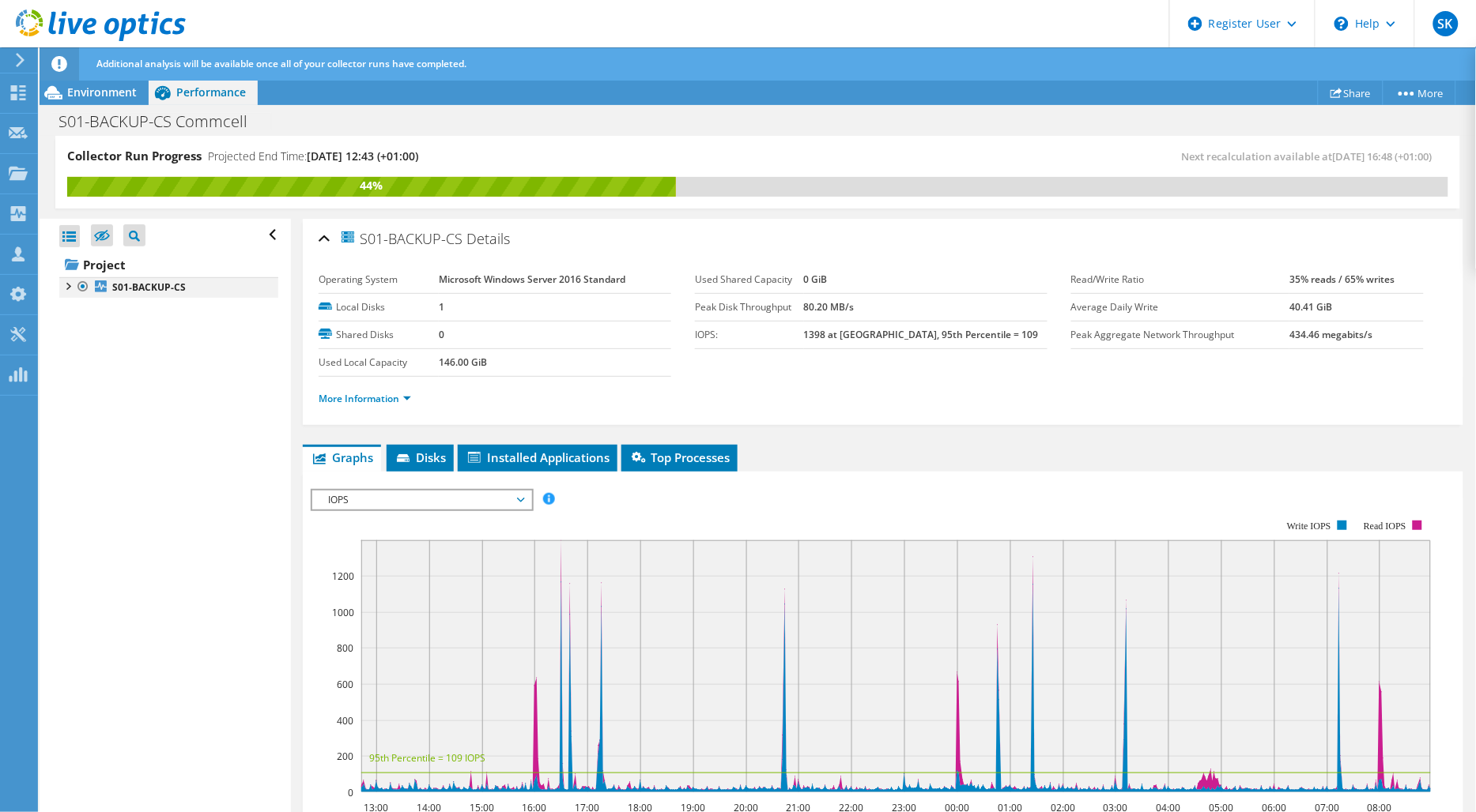
click at [61, 282] on div at bounding box center [67, 285] width 16 height 16
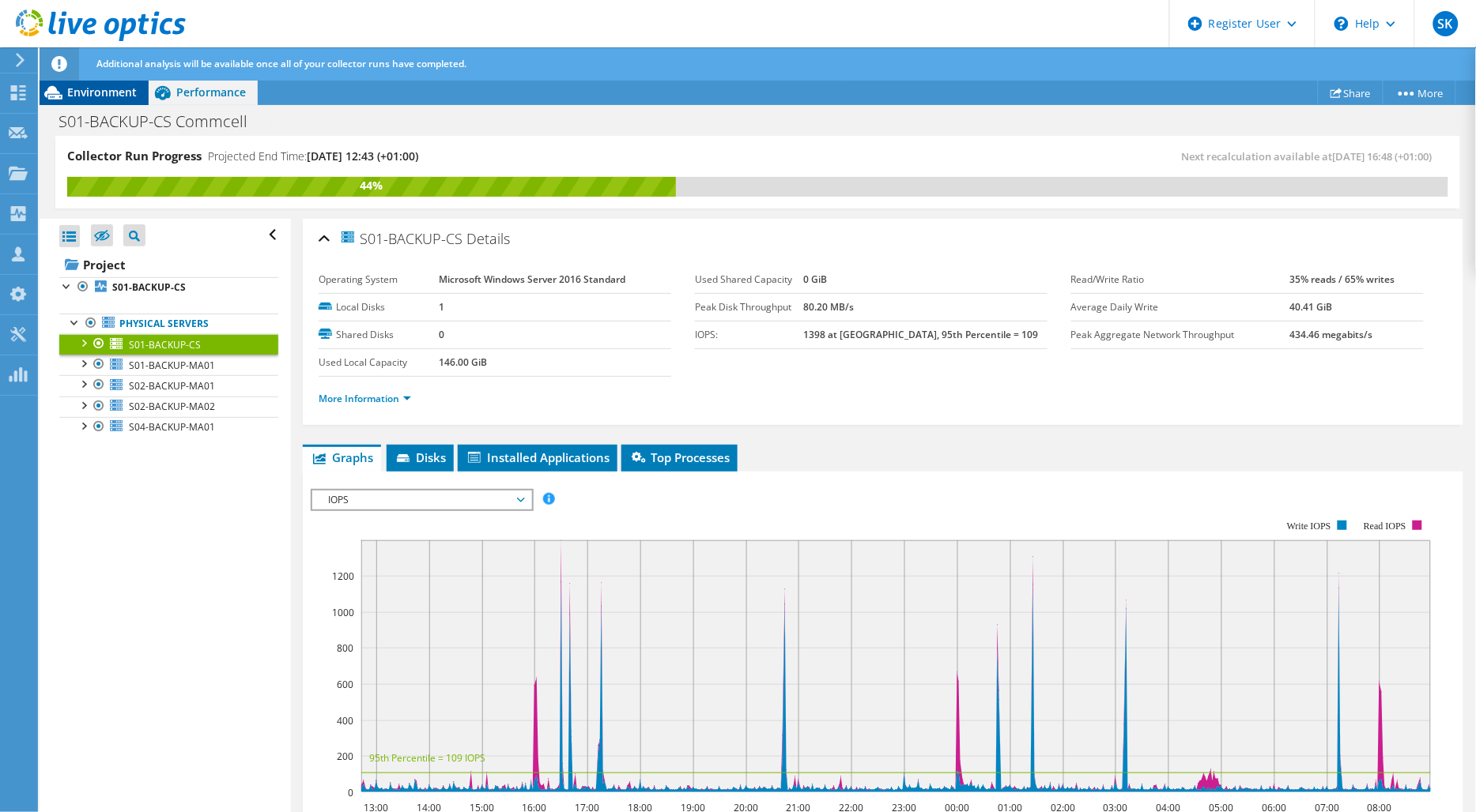
click at [101, 99] on div "Environment" at bounding box center [94, 93] width 109 height 26
